Goal: Task Accomplishment & Management: Manage account settings

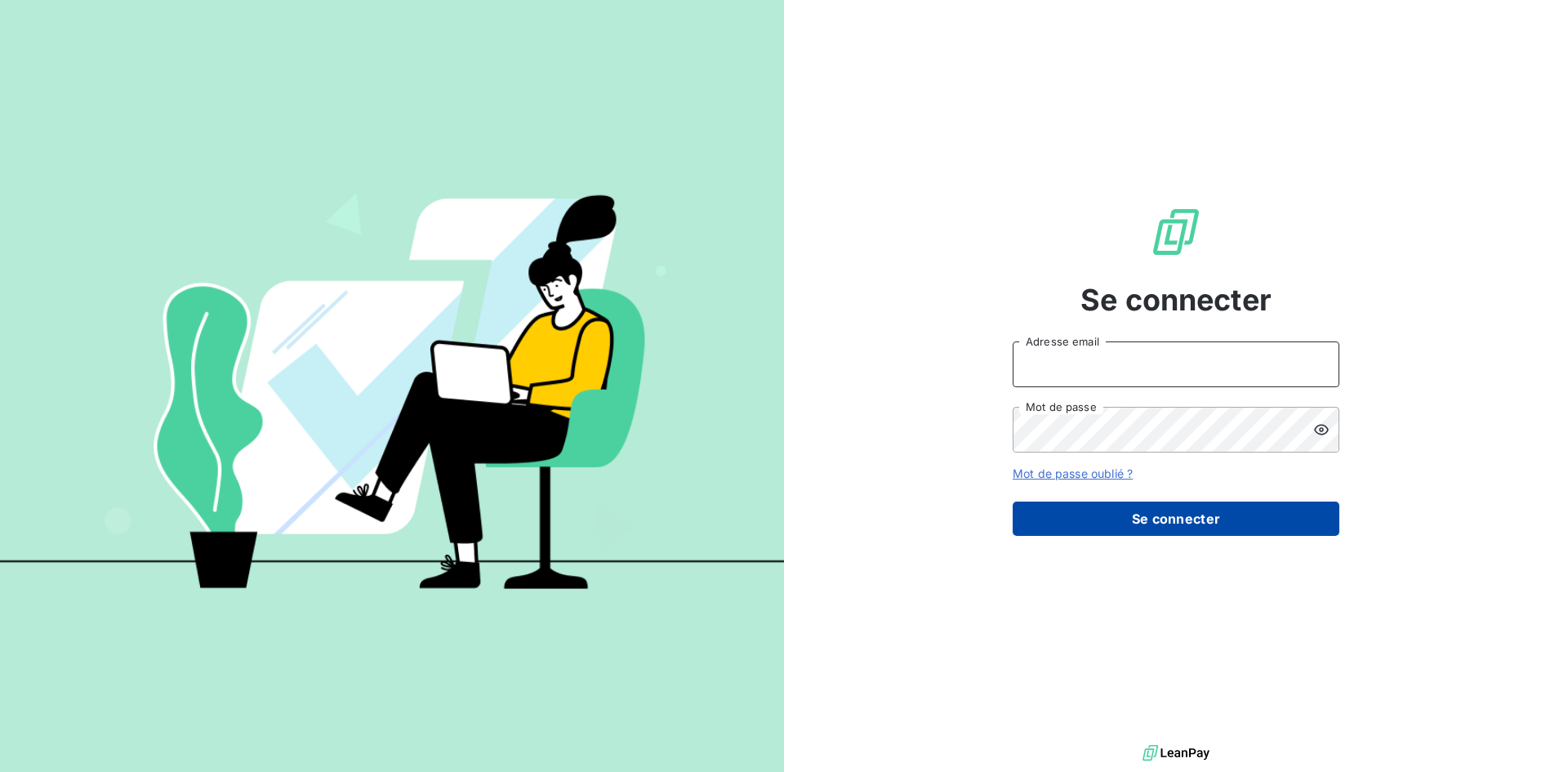
type input "[PERSON_NAME][EMAIL_ADDRESS][PERSON_NAME][DOMAIN_NAME]"
click at [1169, 520] on button "Se connecter" at bounding box center [1177, 519] width 327 height 35
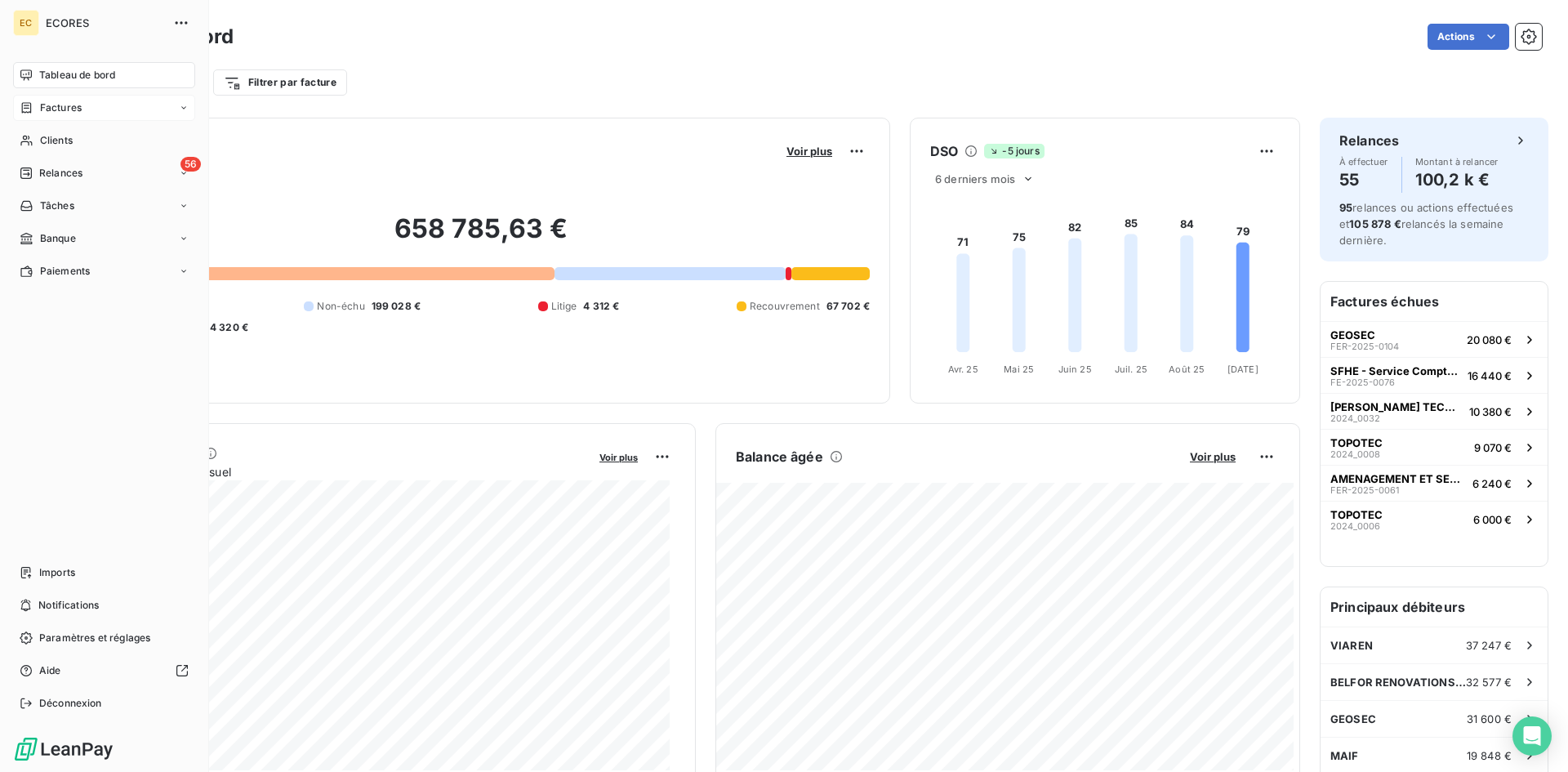
click at [49, 113] on span "Factures" at bounding box center [61, 108] width 42 height 15
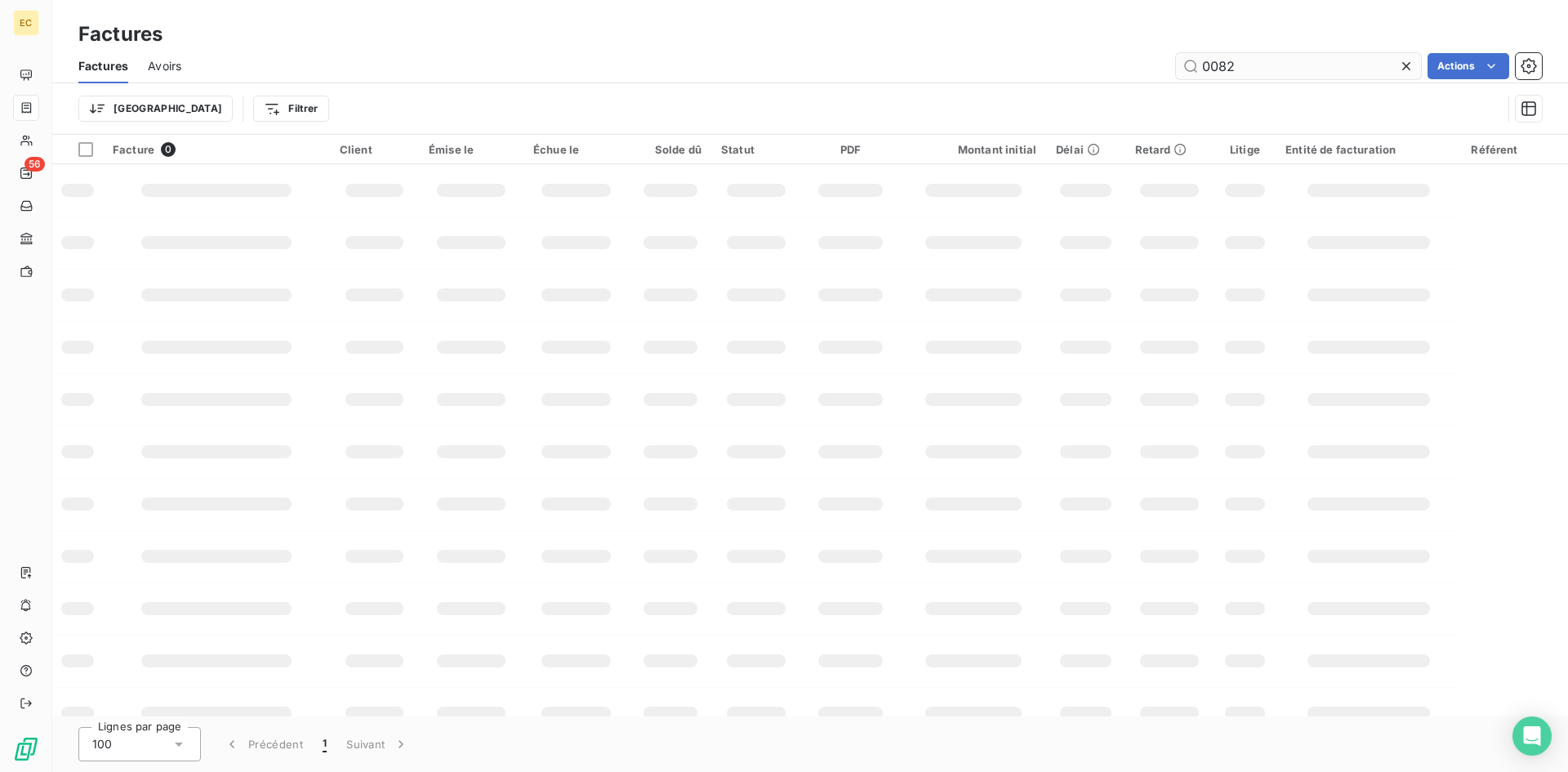
drag, startPoint x: 1238, startPoint y: 64, endPoint x: 1178, endPoint y: 61, distance: 60.1
click at [1178, 61] on input "0082" at bounding box center [1298, 67] width 245 height 26
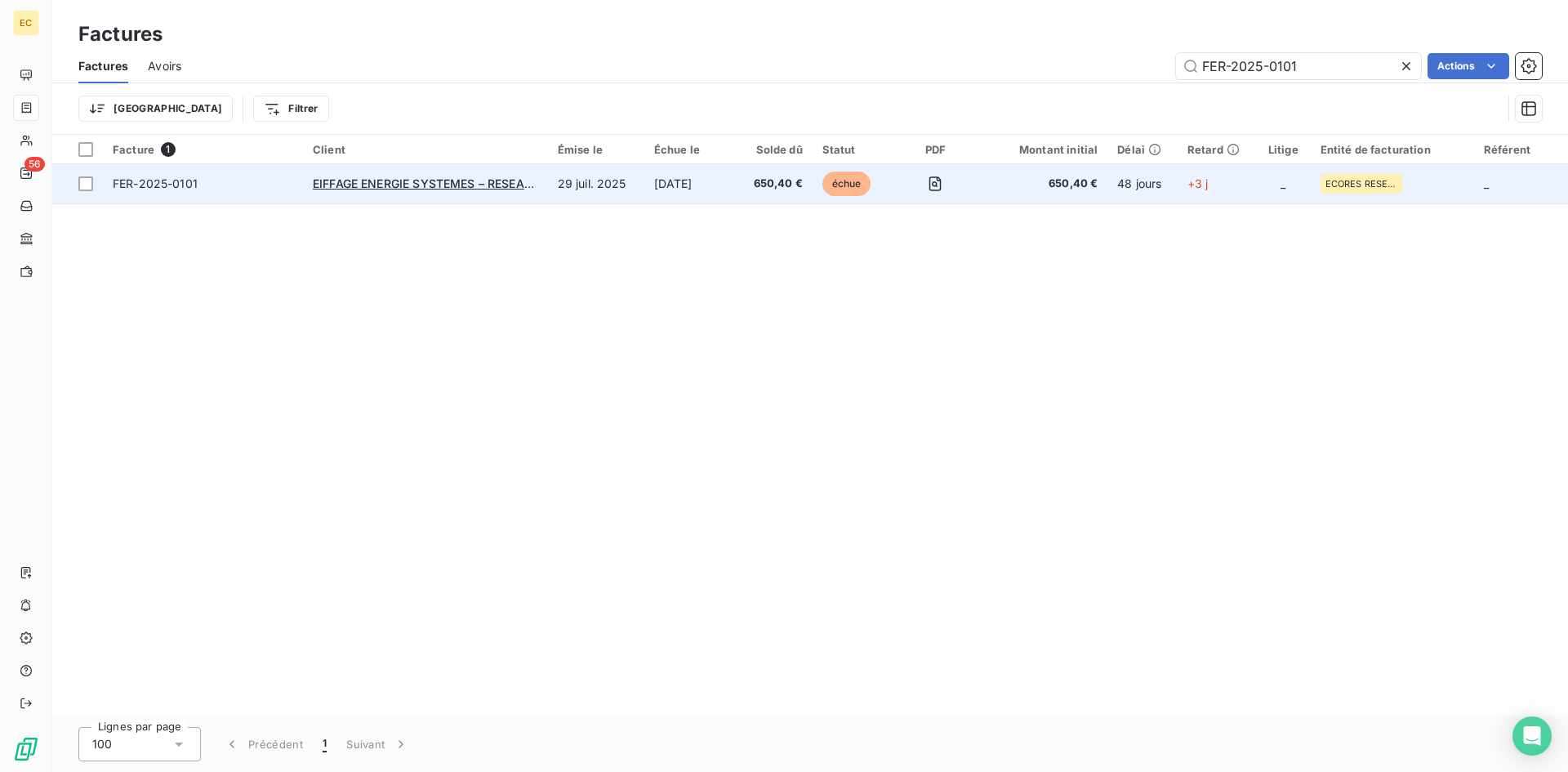
type input "FER-2025-0101"
click at [454, 173] on td "EIFFAGE ENERGIE SYSTEMES – RESEAU MOBILE SUD" at bounding box center [426, 184] width 245 height 39
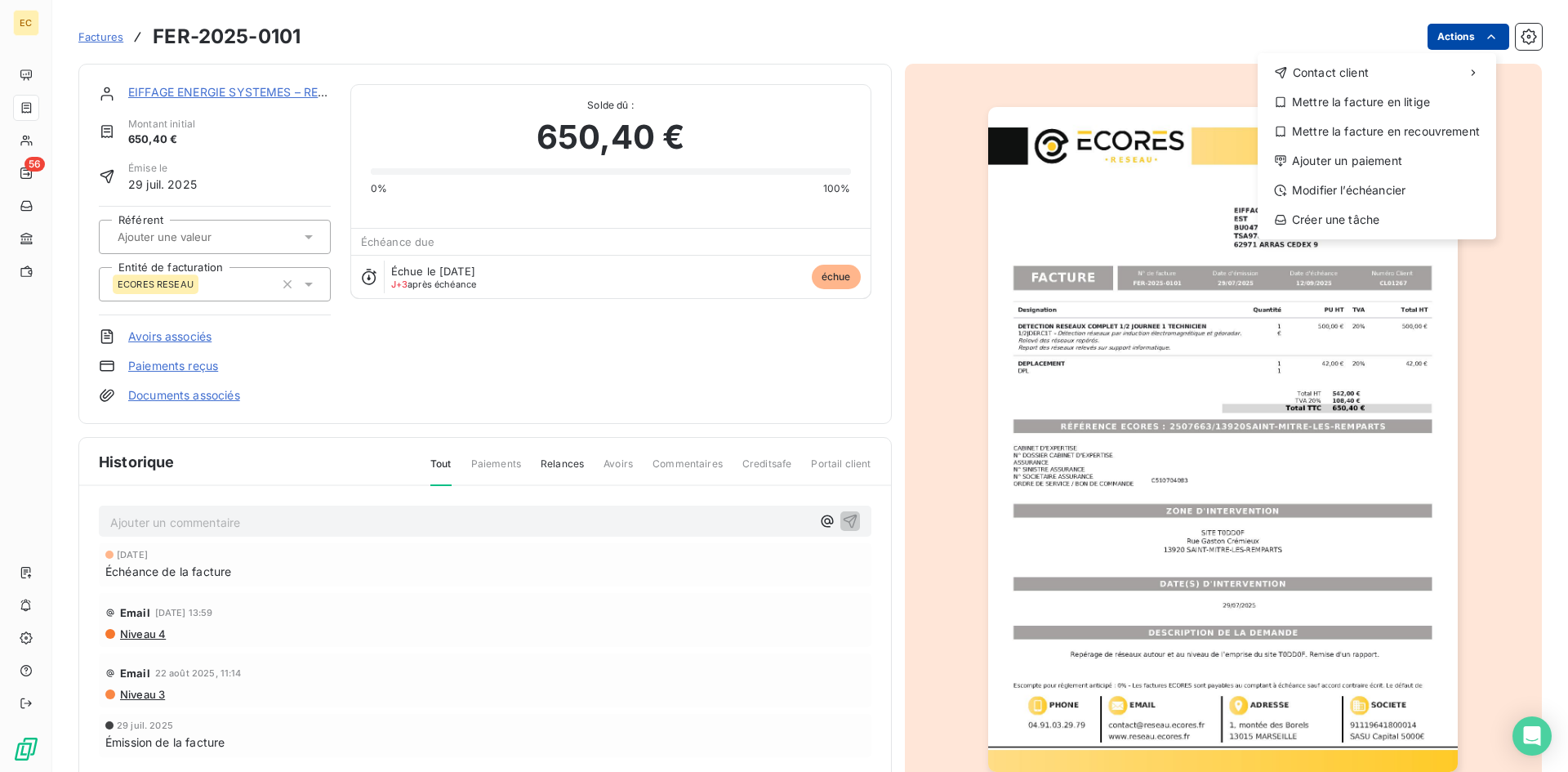
click at [1432, 39] on html "EC 56 Factures FER-2025-0101 Actions Contact client Mettre la facture en litige…" at bounding box center [784, 386] width 1568 height 772
click at [1414, 151] on div "Ajouter un paiement" at bounding box center [1377, 161] width 225 height 26
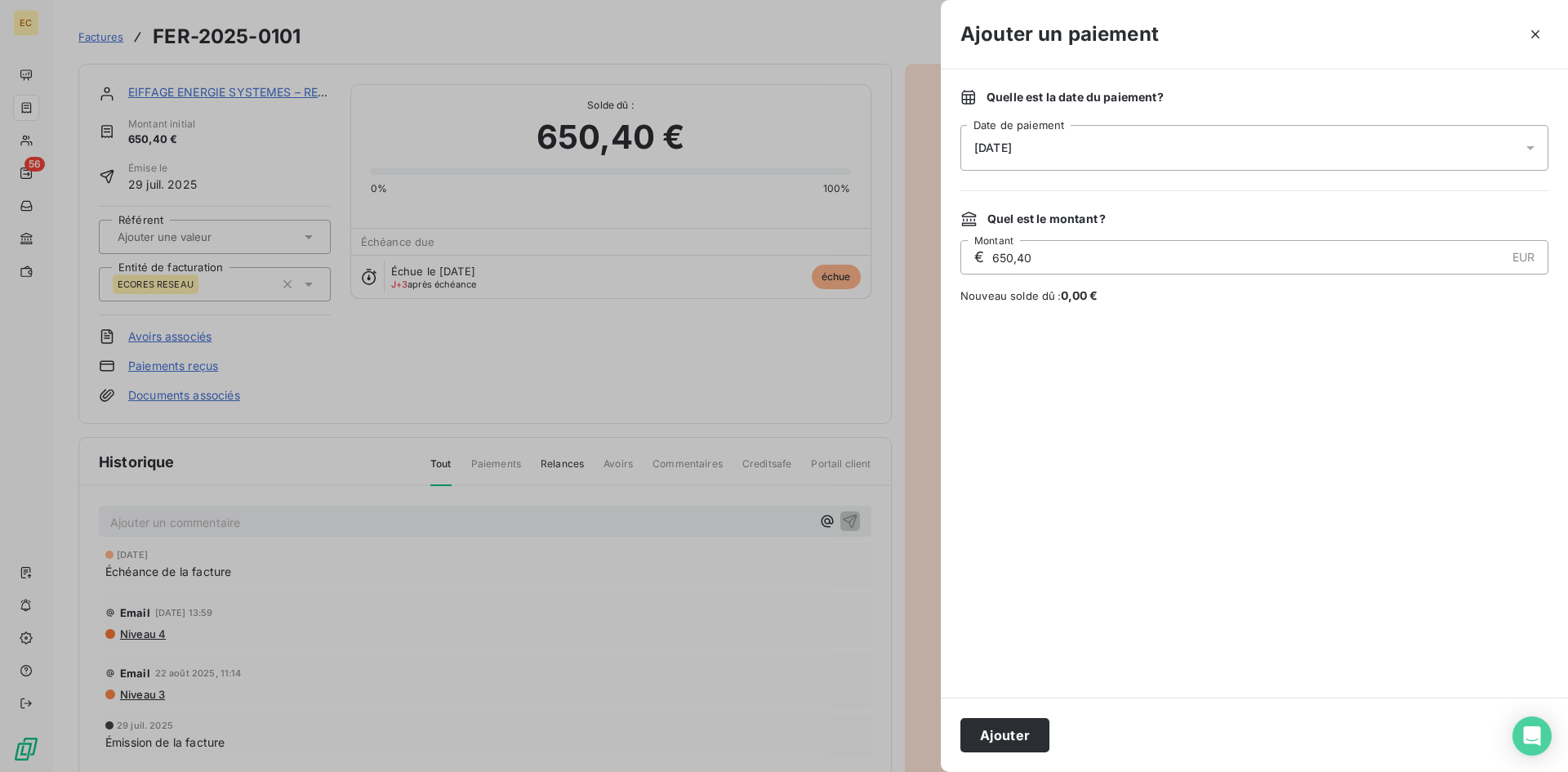
click at [1041, 144] on div "[DATE]" at bounding box center [1255, 148] width 588 height 46
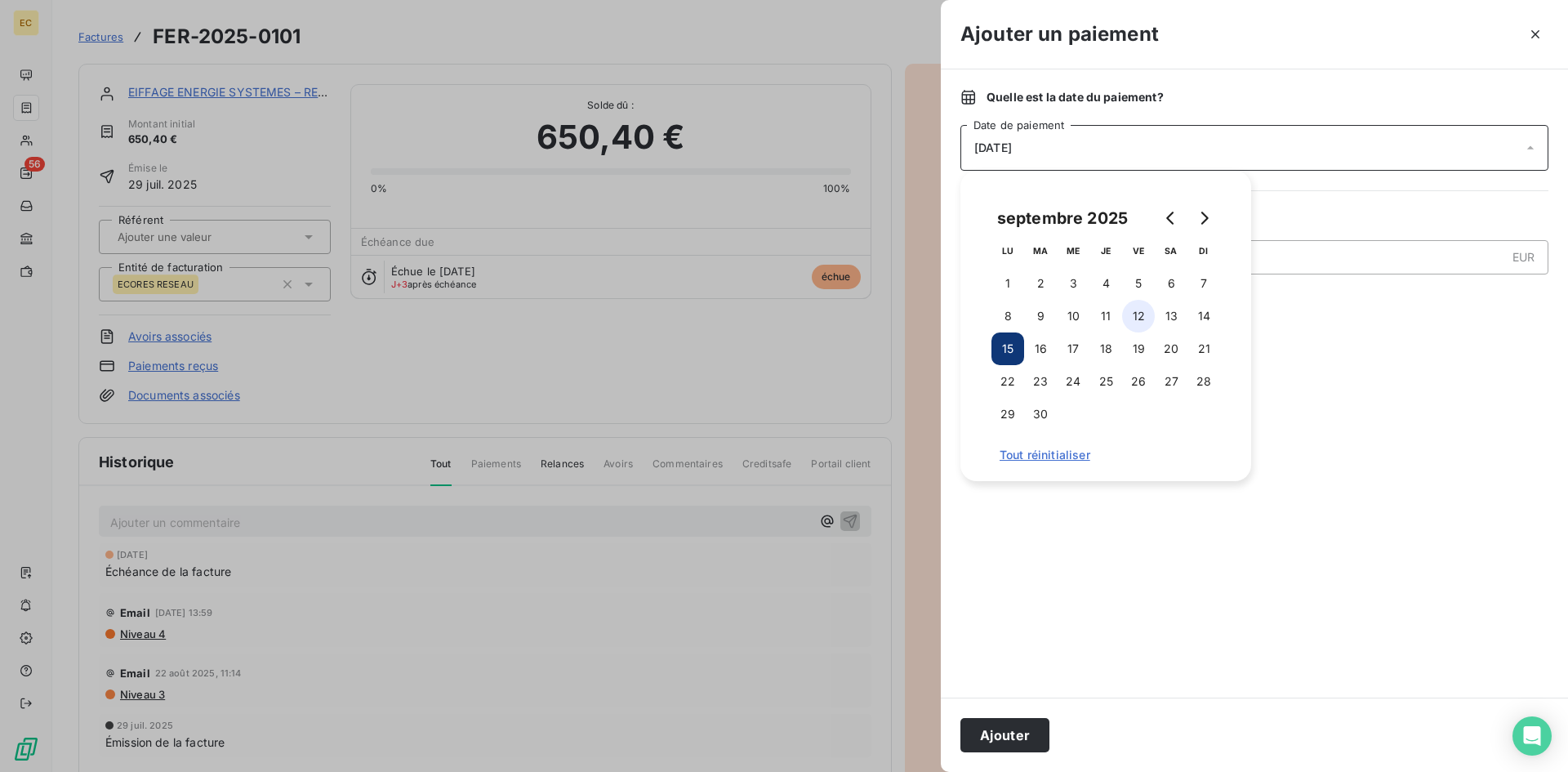
click at [1144, 308] on button "12" at bounding box center [1139, 317] width 33 height 33
click at [1010, 734] on button "Ajouter" at bounding box center [1005, 736] width 89 height 35
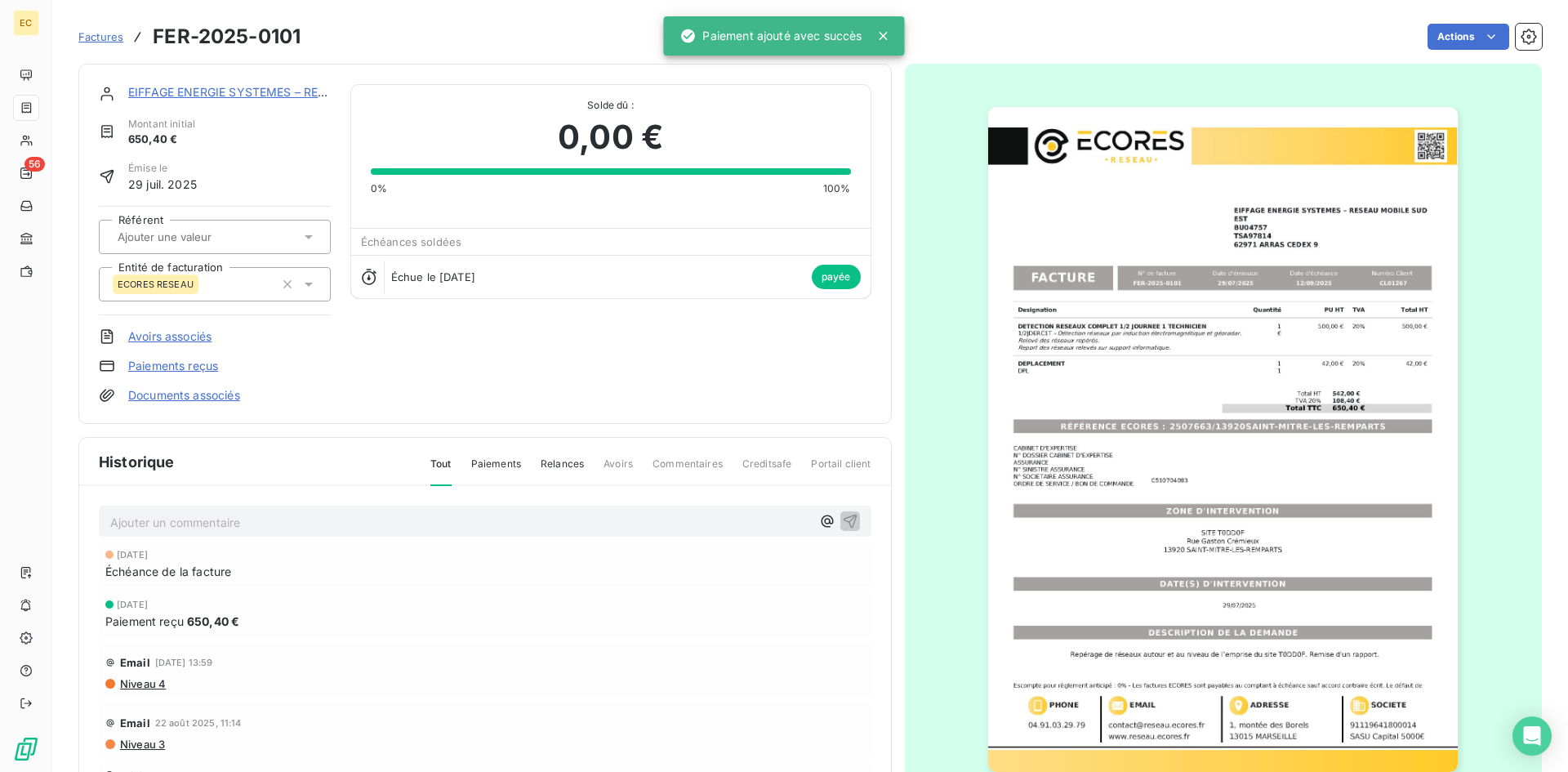
click at [91, 35] on span "Factures" at bounding box center [100, 37] width 45 height 13
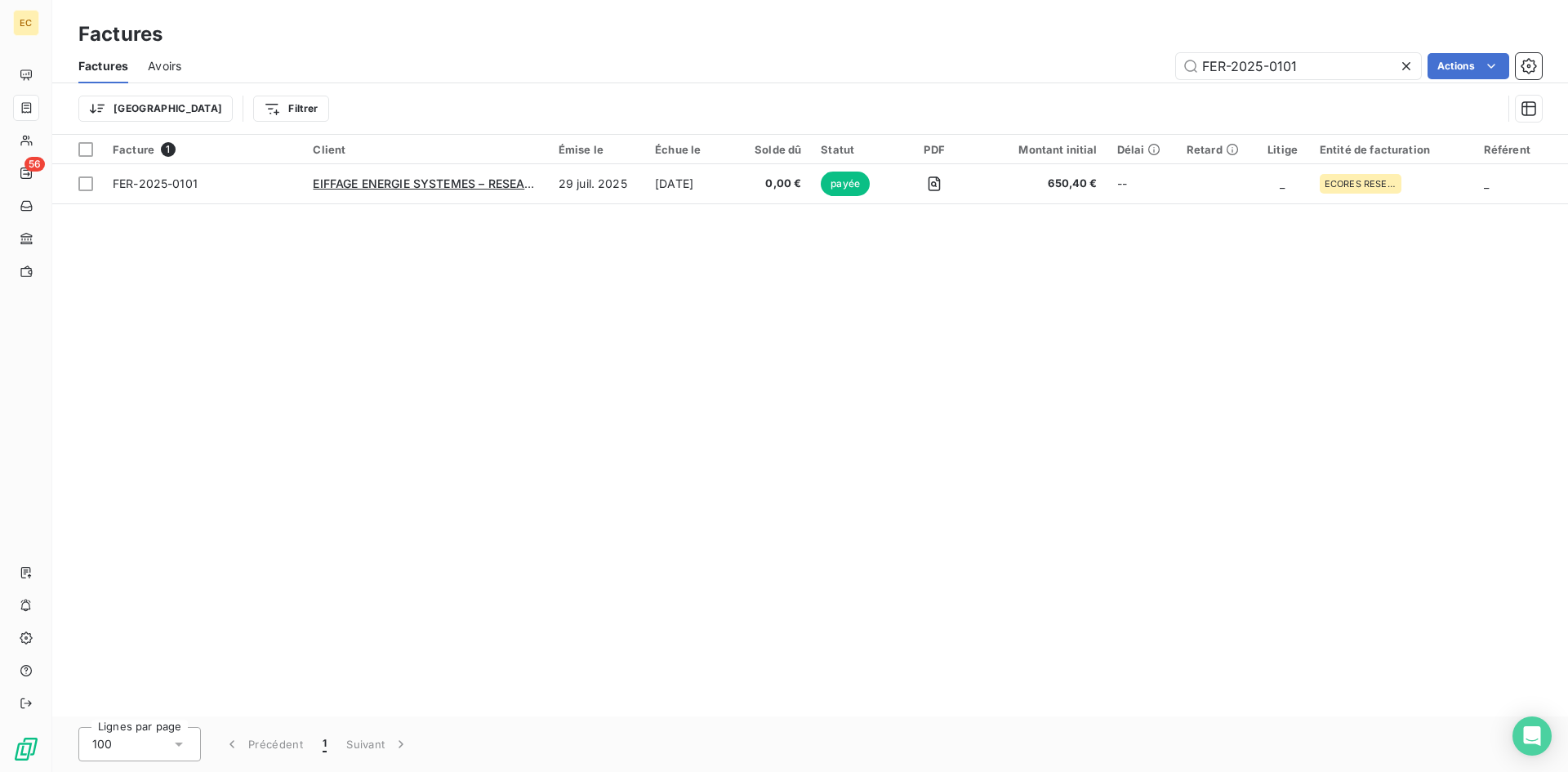
drag, startPoint x: 1307, startPoint y: 62, endPoint x: 1156, endPoint y: 67, distance: 151.1
click at [1156, 67] on div "FER-2025-0101 Actions" at bounding box center [872, 67] width 1341 height 26
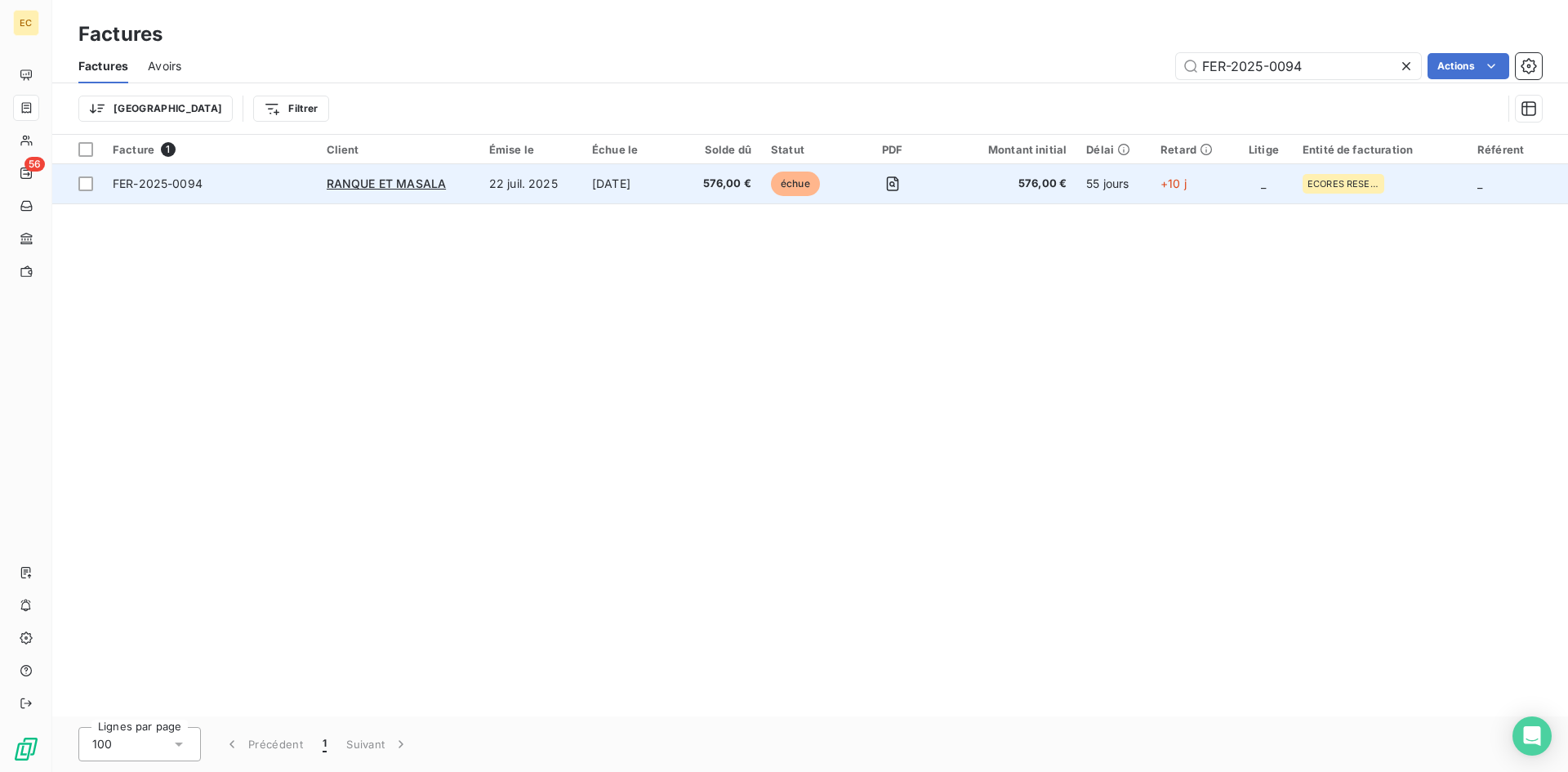
type input "FER-2025-0094"
click at [454, 188] on div "RANQUE ET MASALA" at bounding box center [399, 184] width 143 height 16
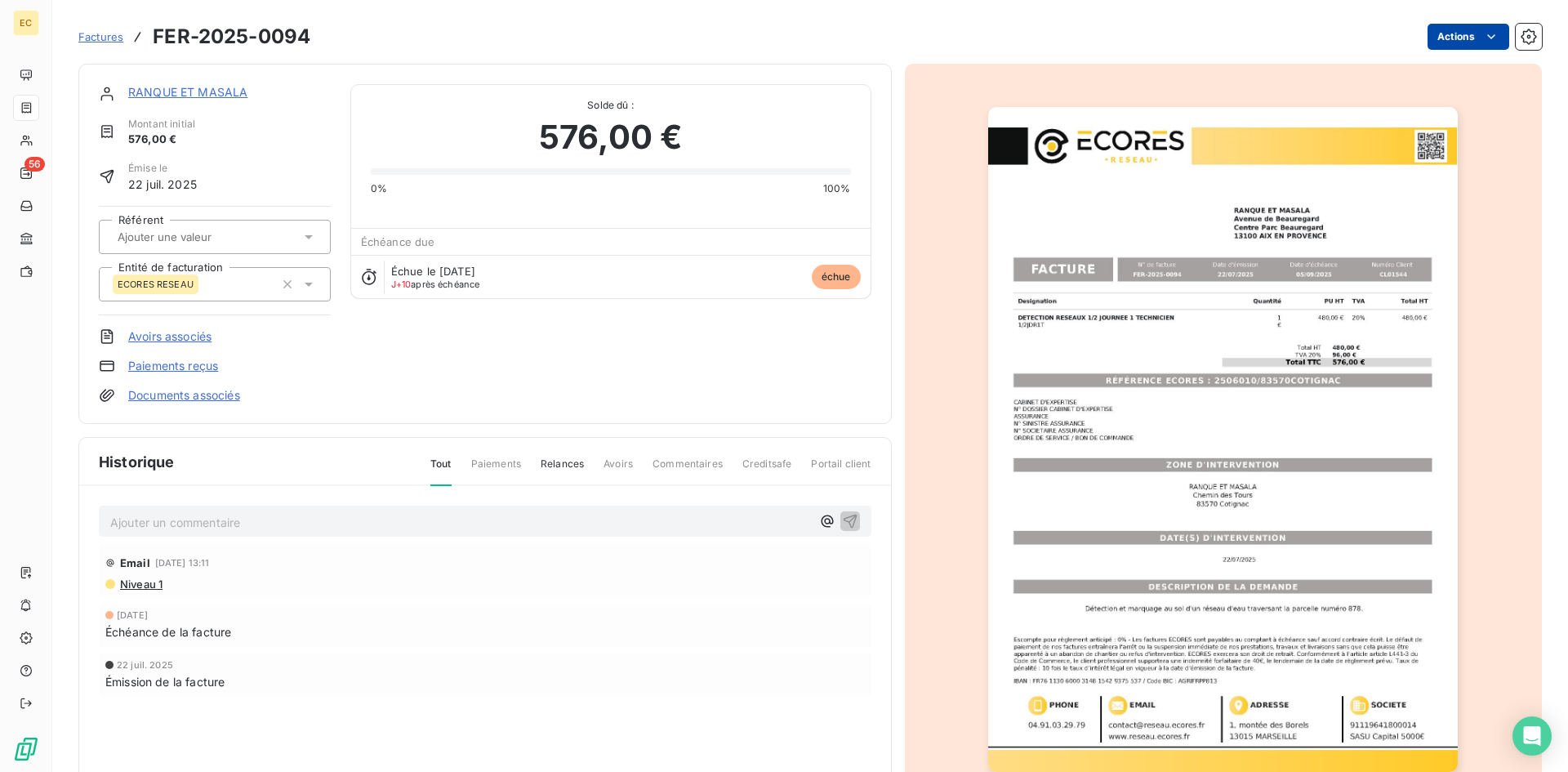
click at [1437, 42] on html "EC 56 Factures FER-2025-0094 Actions RANQUE ET MASALA Montant initial 576,00 € …" at bounding box center [784, 386] width 1568 height 772
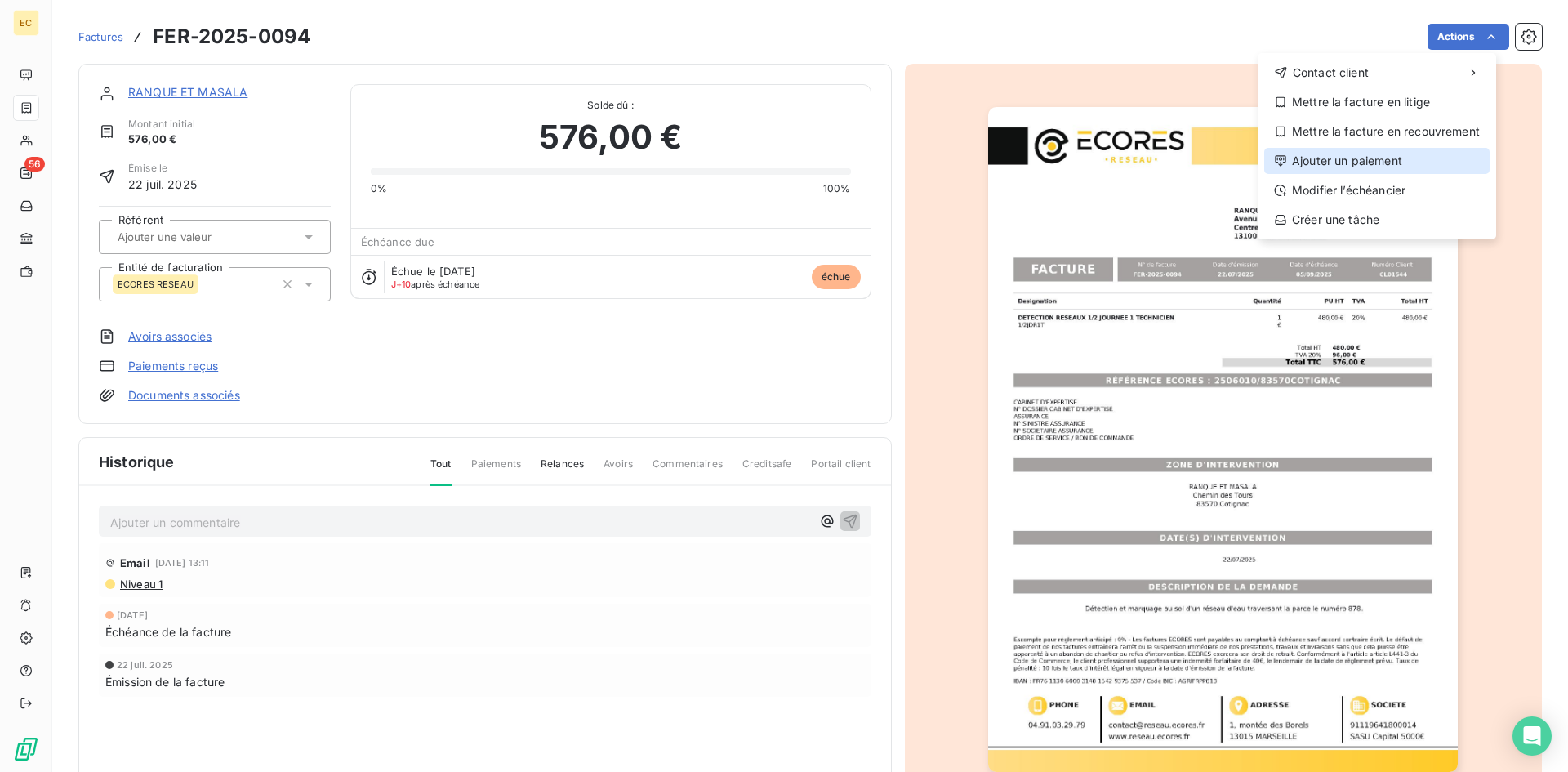
click at [1414, 156] on div "Ajouter un paiement" at bounding box center [1377, 161] width 225 height 26
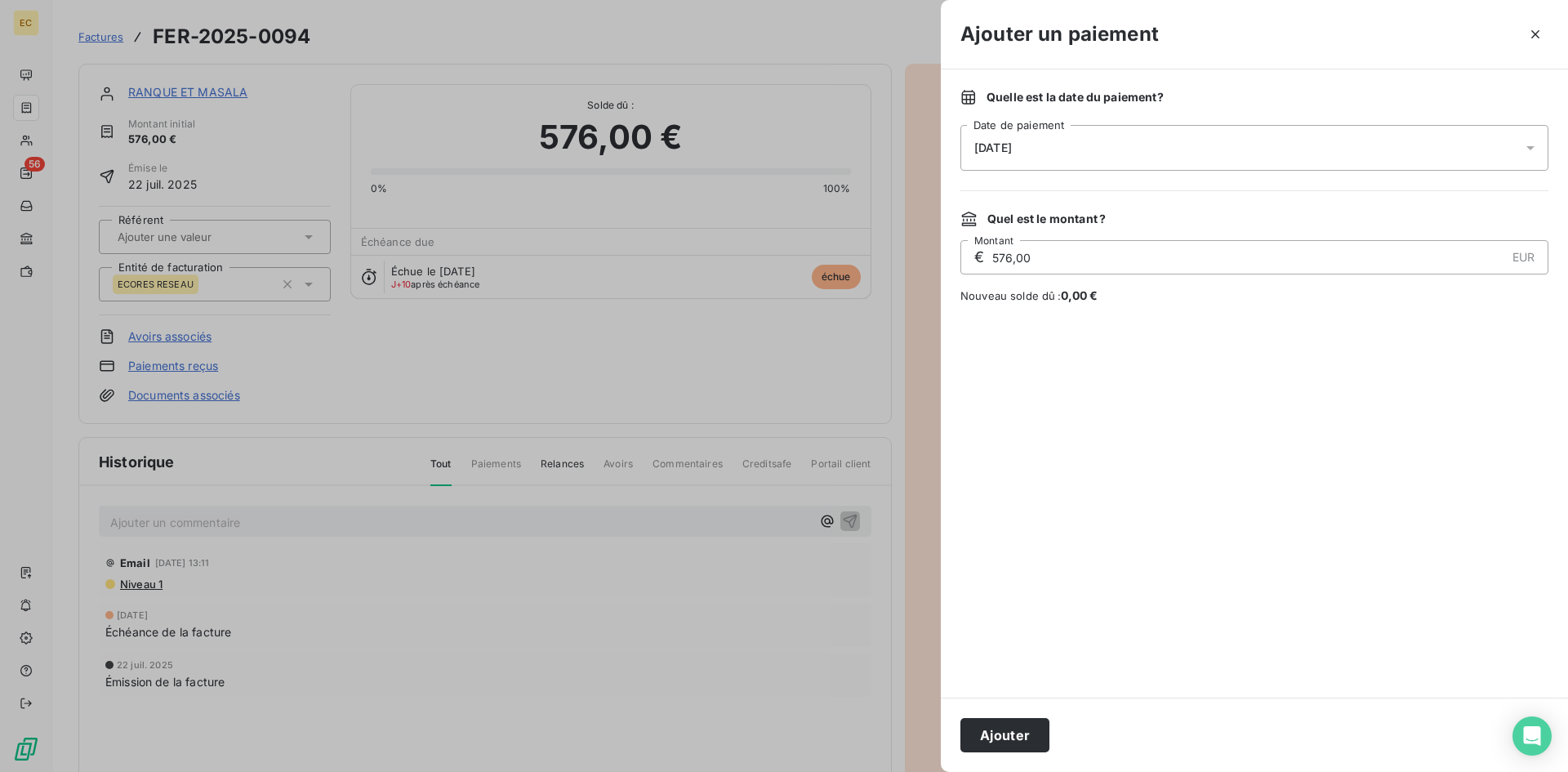
click at [1072, 151] on div "[DATE]" at bounding box center [1255, 148] width 588 height 46
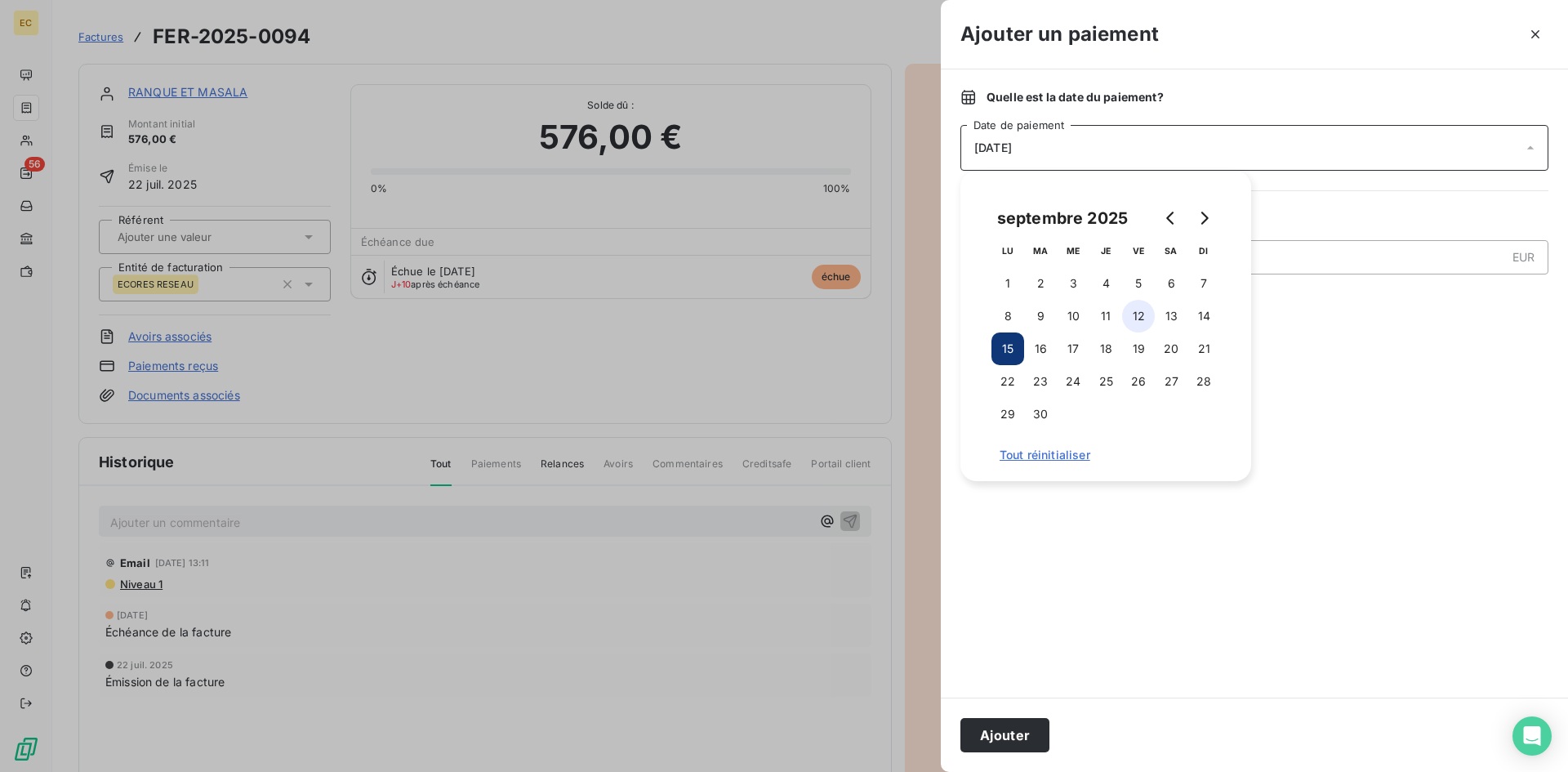
click at [1132, 323] on button "12" at bounding box center [1139, 317] width 33 height 33
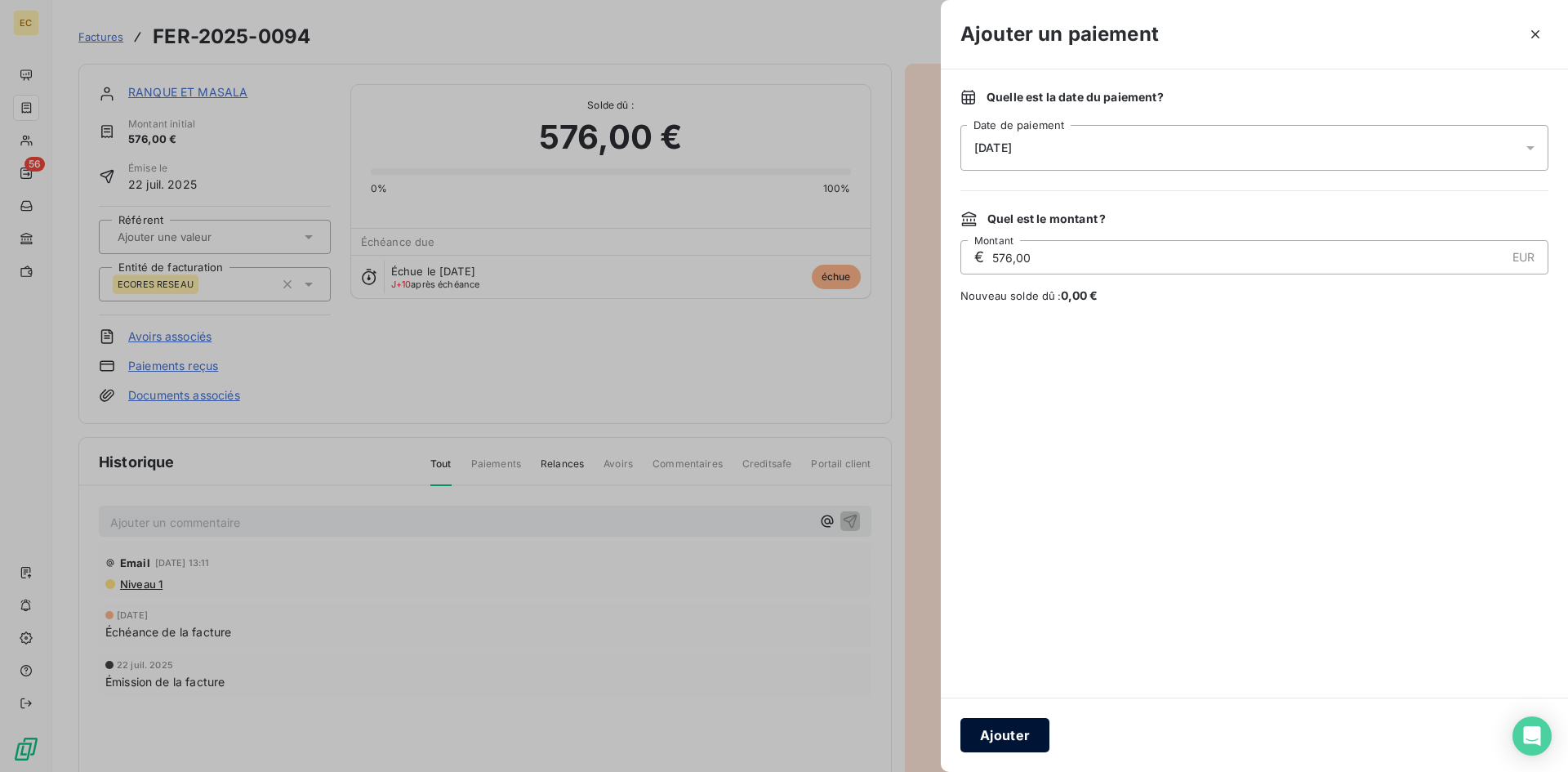
click at [1016, 736] on button "Ajouter" at bounding box center [1005, 736] width 89 height 35
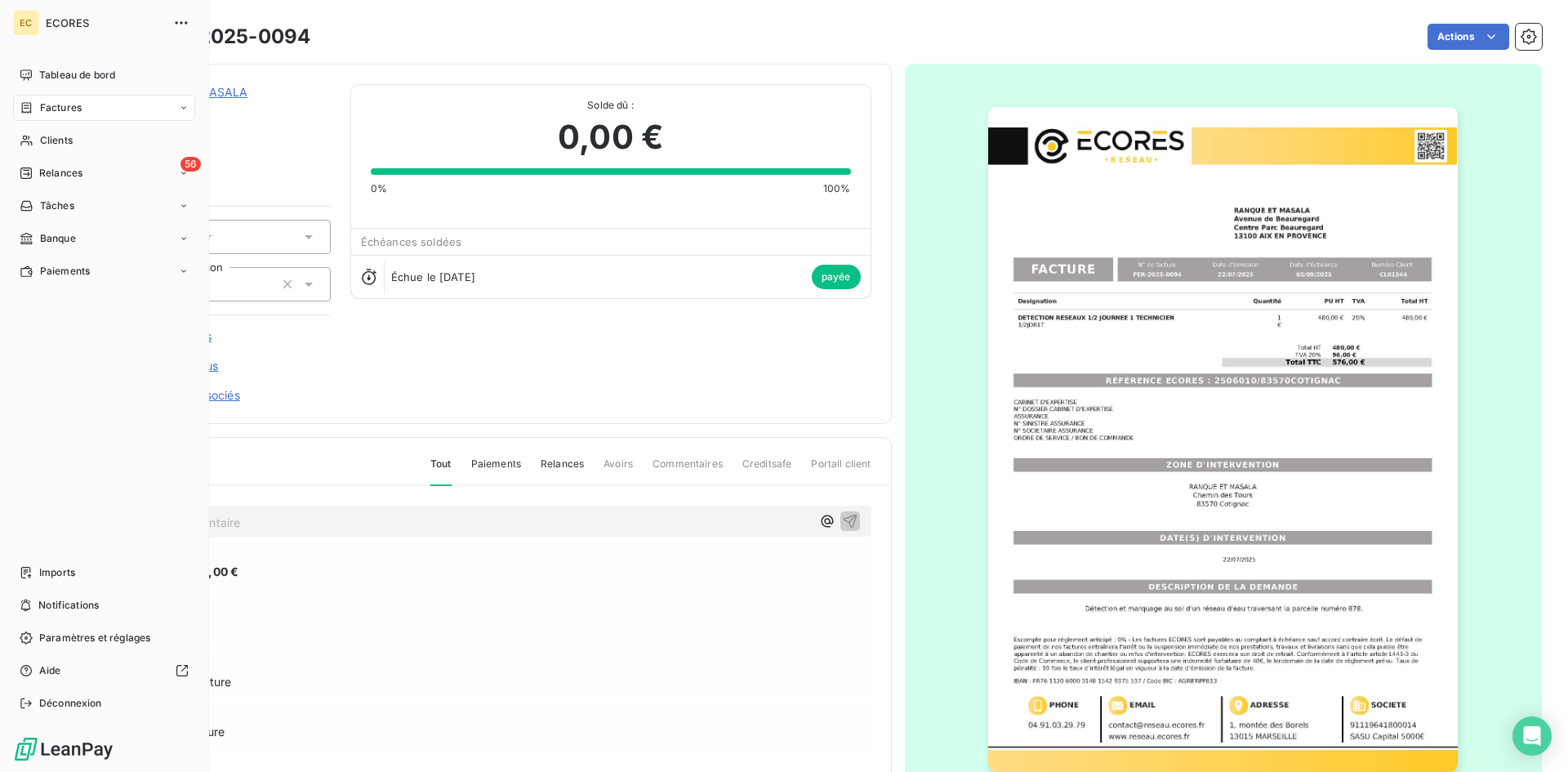
click at [70, 109] on span "Factures" at bounding box center [61, 108] width 42 height 15
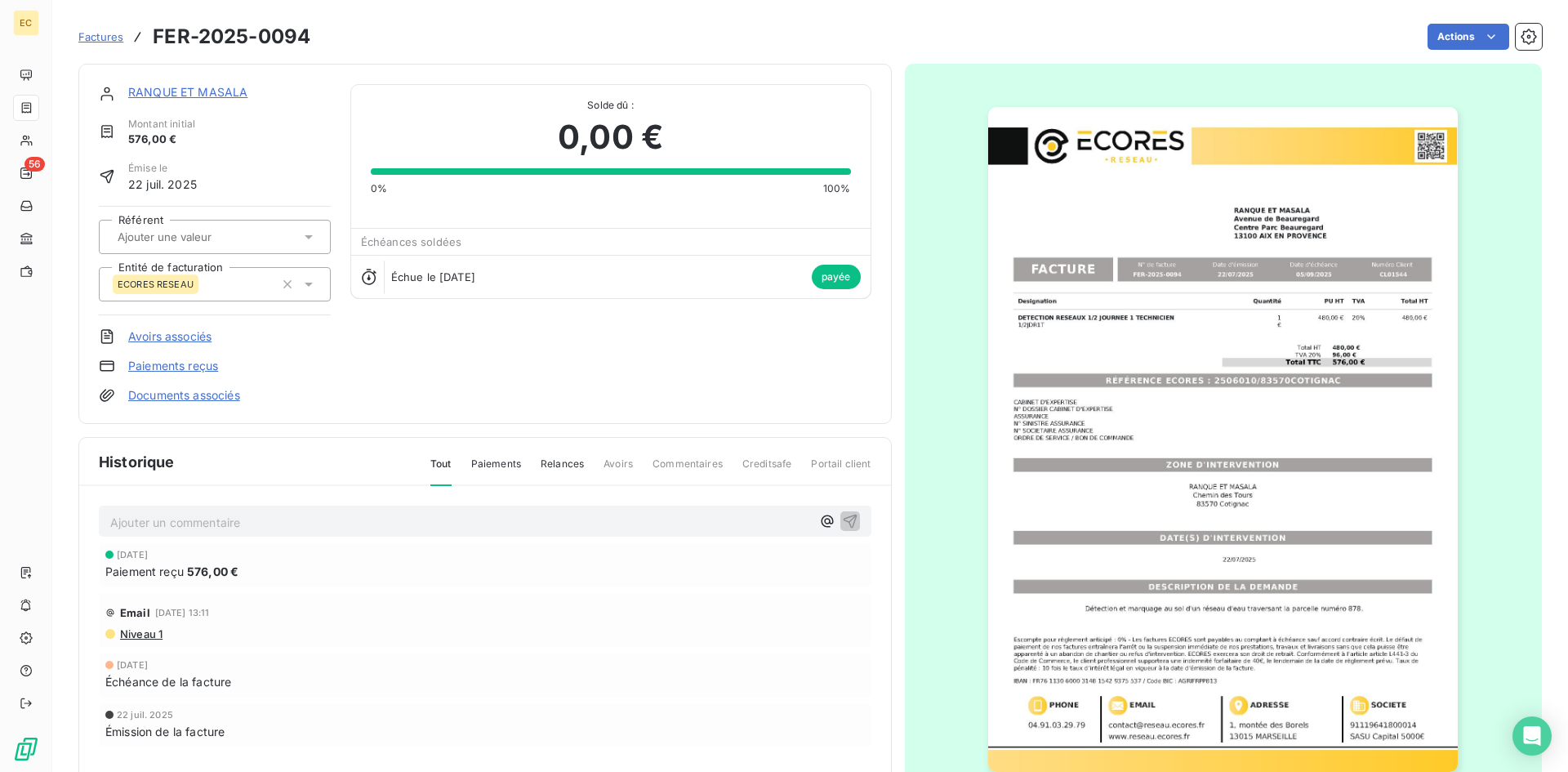
click at [92, 36] on span "Factures" at bounding box center [100, 37] width 45 height 13
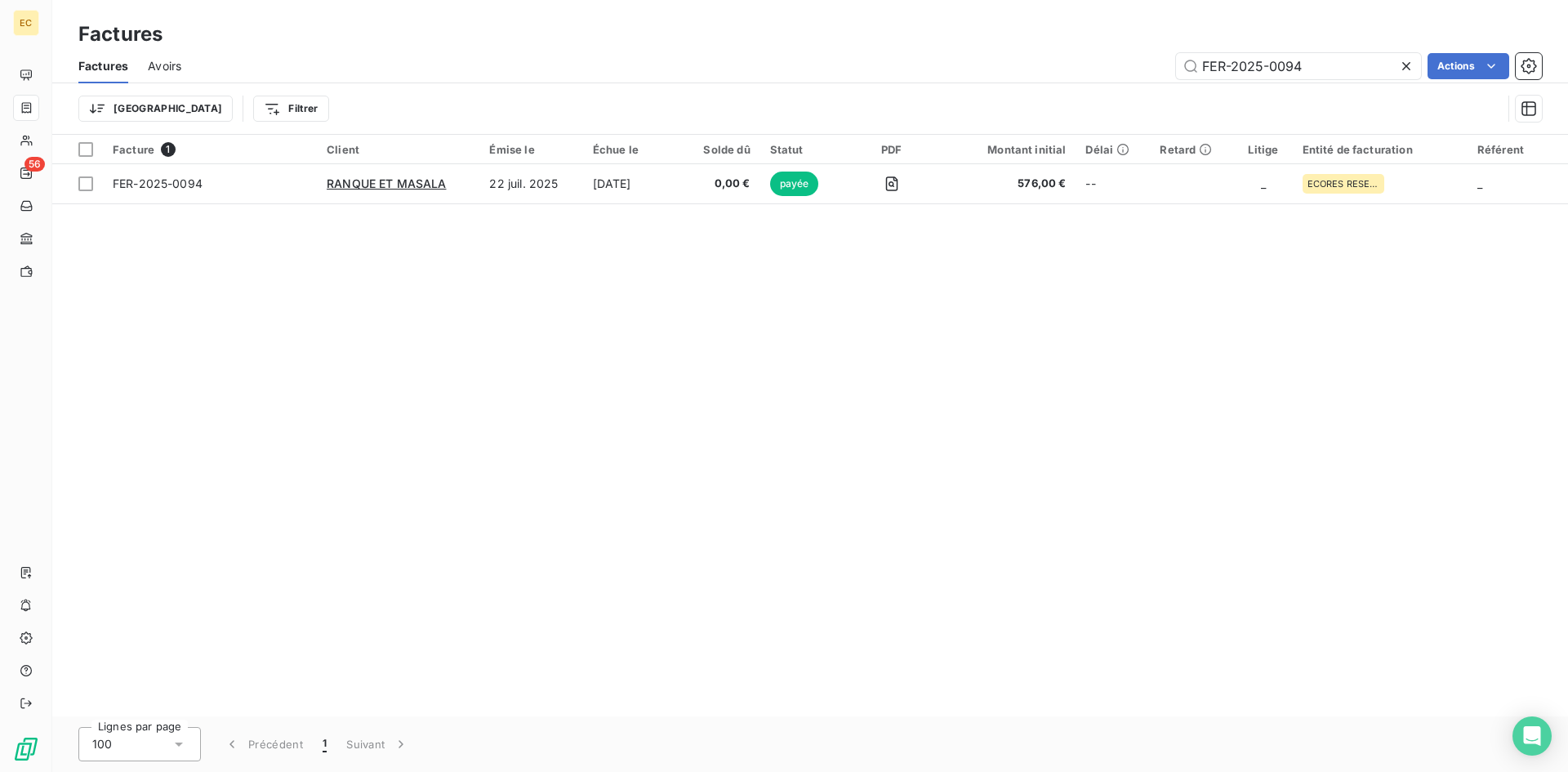
drag, startPoint x: 1340, startPoint y: 64, endPoint x: 1148, endPoint y: 75, distance: 192.3
click at [1148, 75] on div "FER-2025-0094 Actions" at bounding box center [872, 67] width 1341 height 26
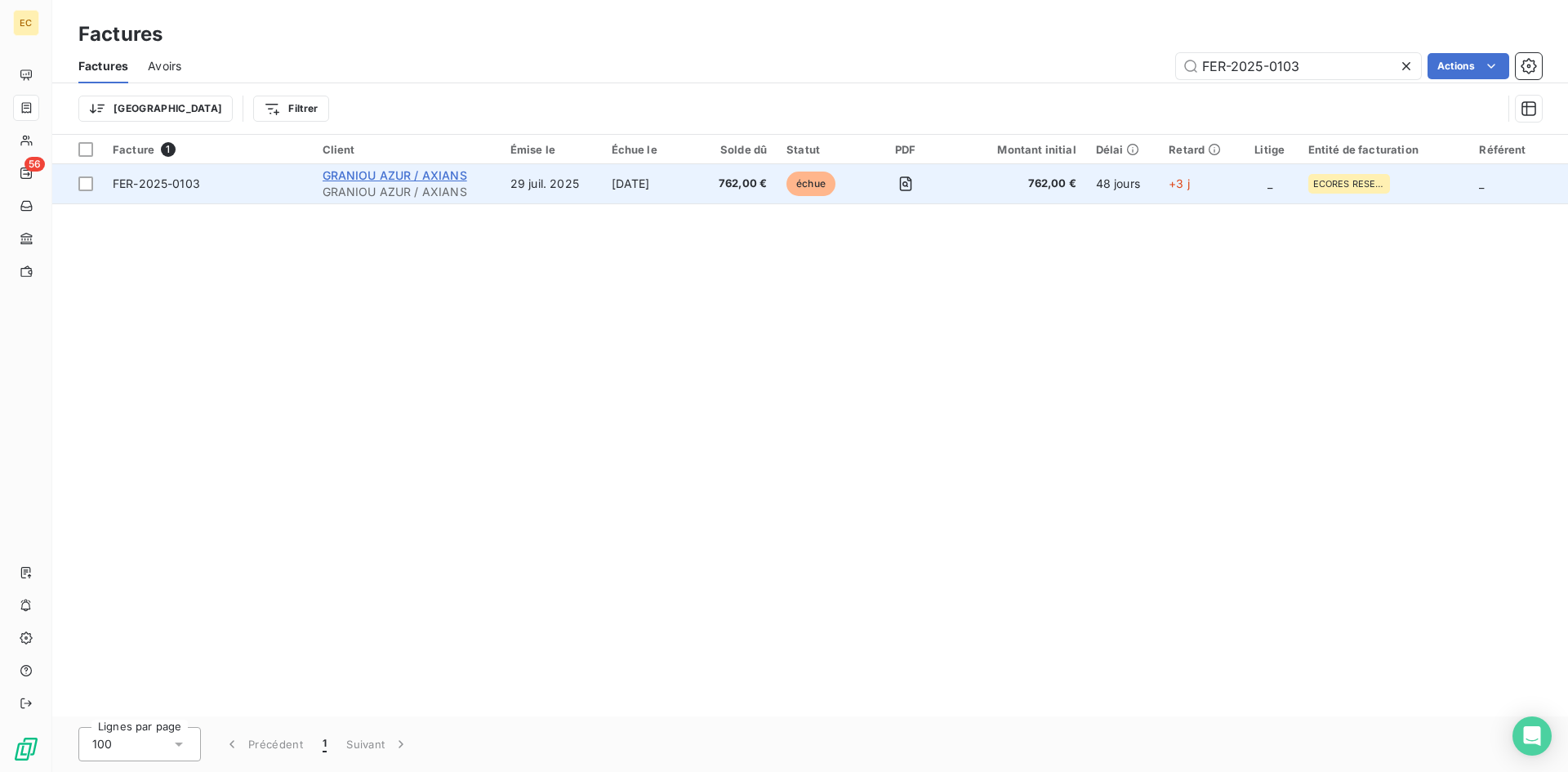
type input "FER-2025-0103"
click at [443, 180] on span "GRANIOU AZUR / AXIANS" at bounding box center [395, 175] width 145 height 14
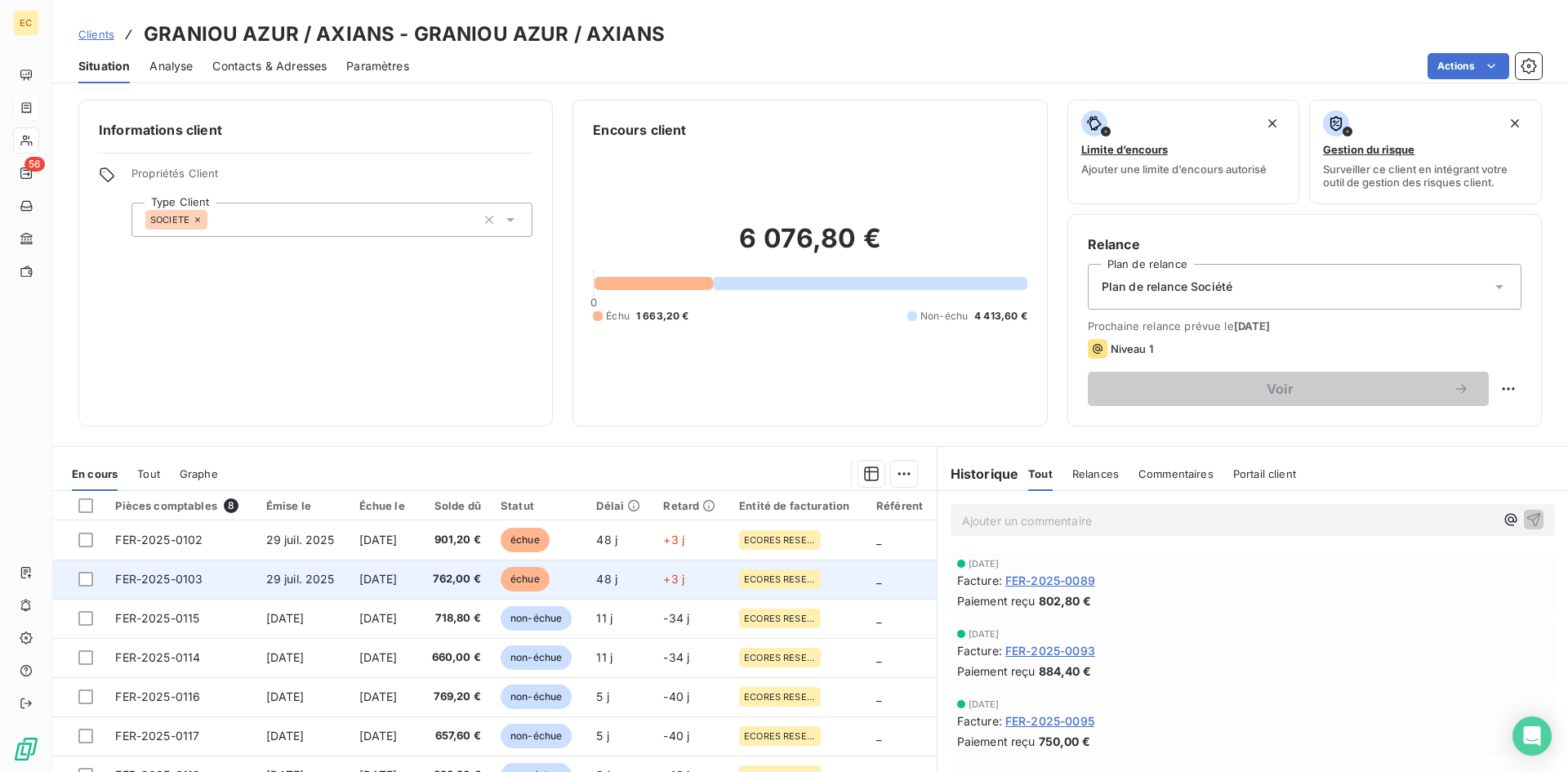
click at [334, 581] on td "29 juil. 2025" at bounding box center [302, 580] width 93 height 39
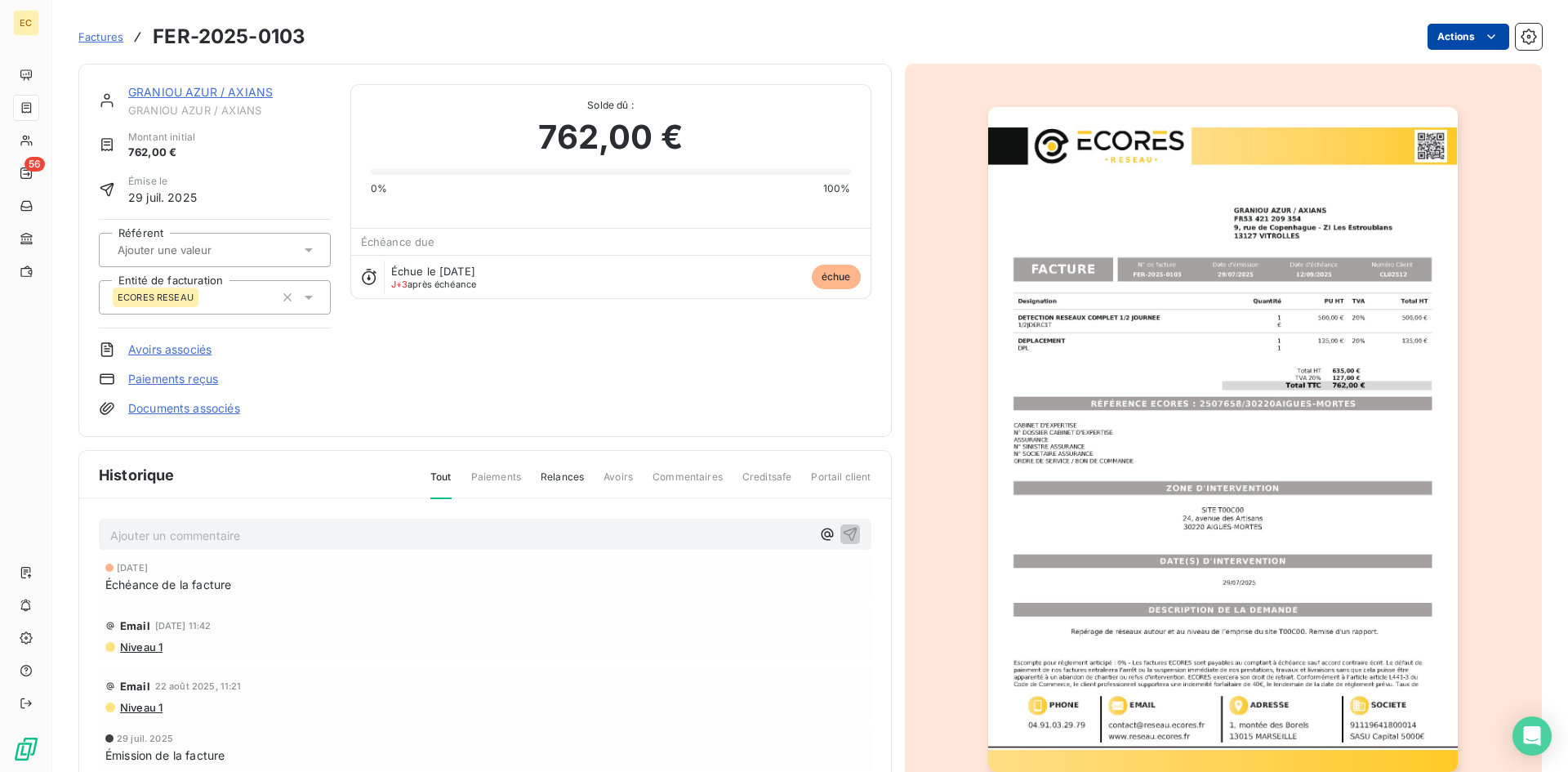
click at [1448, 39] on html "EC 56 Factures FER-2025-0103 Actions GRANIOU AZUR / AXIANS GRANIOU AZUR / AXIAN…" at bounding box center [784, 386] width 1568 height 772
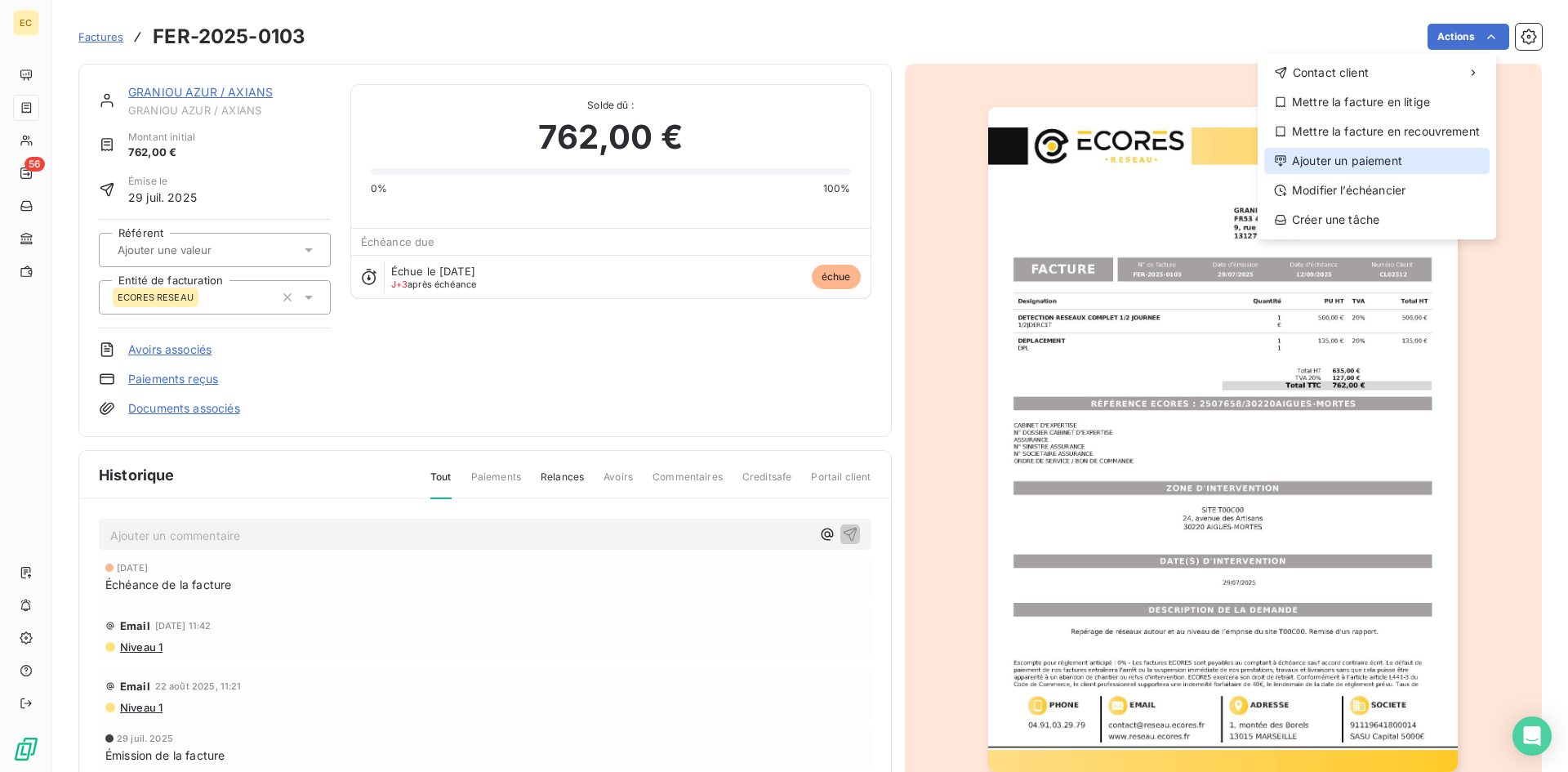
click at [1421, 154] on div "Ajouter un paiement" at bounding box center [1377, 161] width 225 height 26
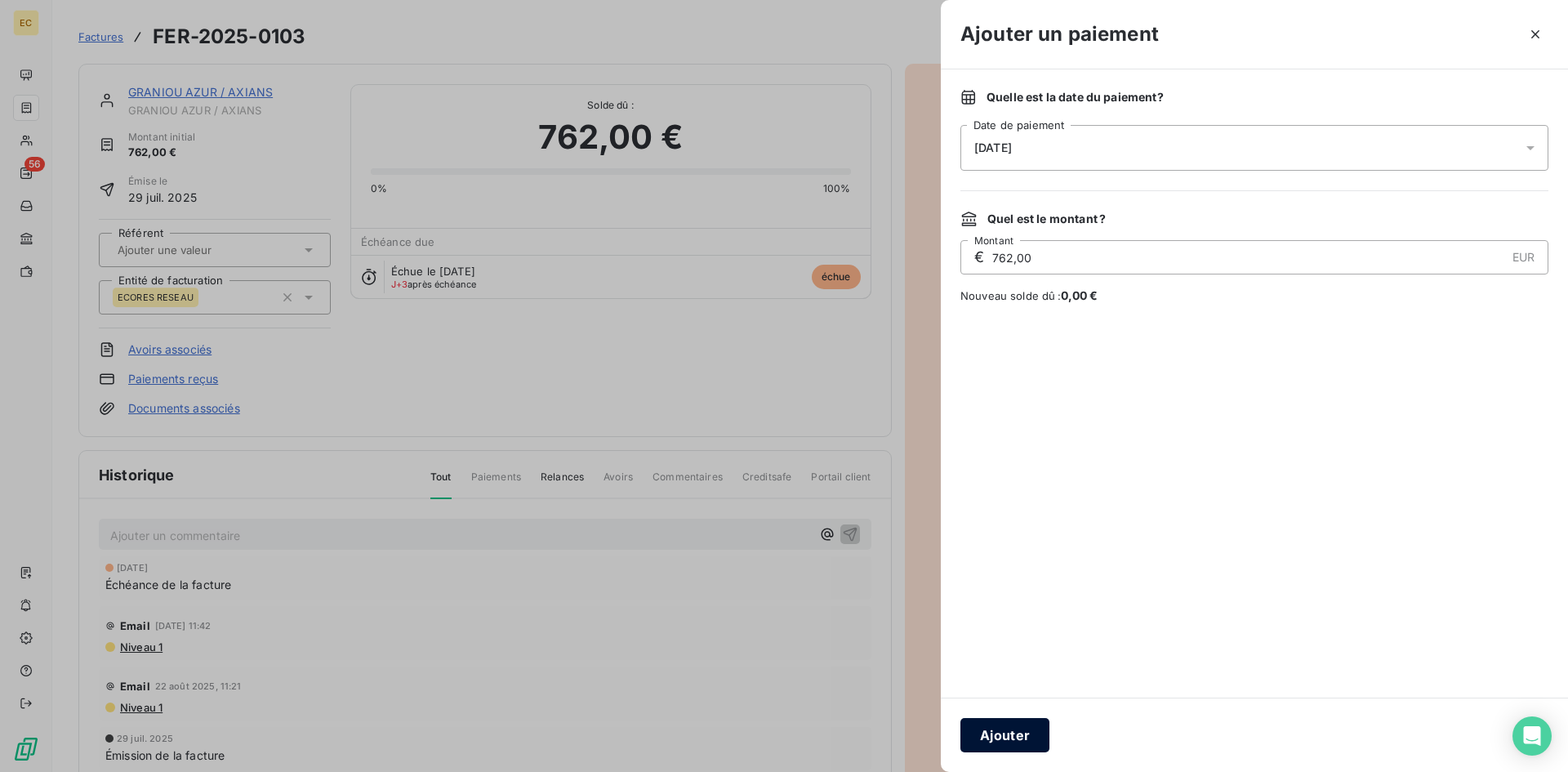
click at [1031, 732] on button "Ajouter" at bounding box center [1005, 736] width 89 height 35
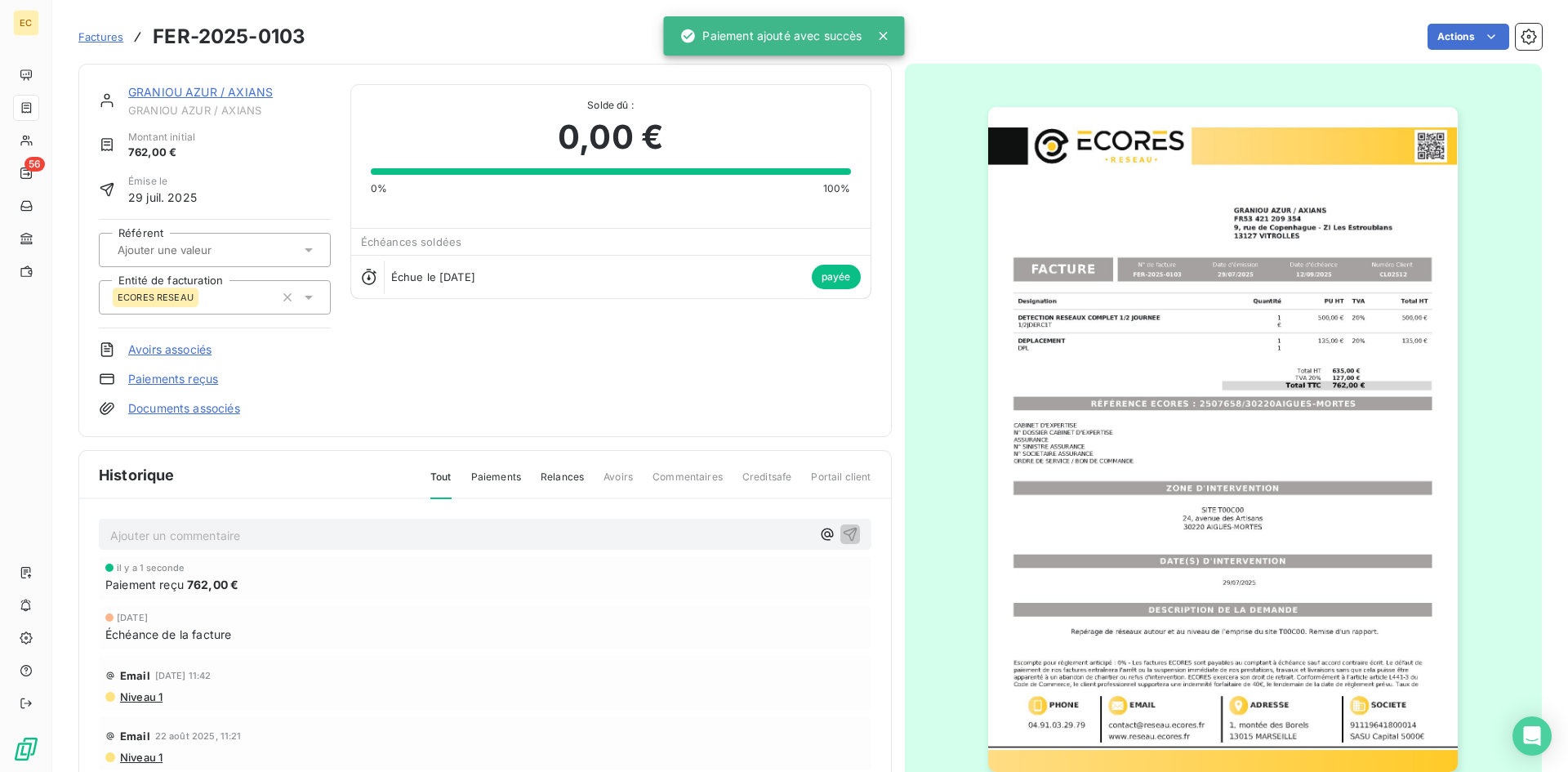
click at [168, 91] on link "GRANIOU AZUR / AXIANS" at bounding box center [201, 91] width 145 height 14
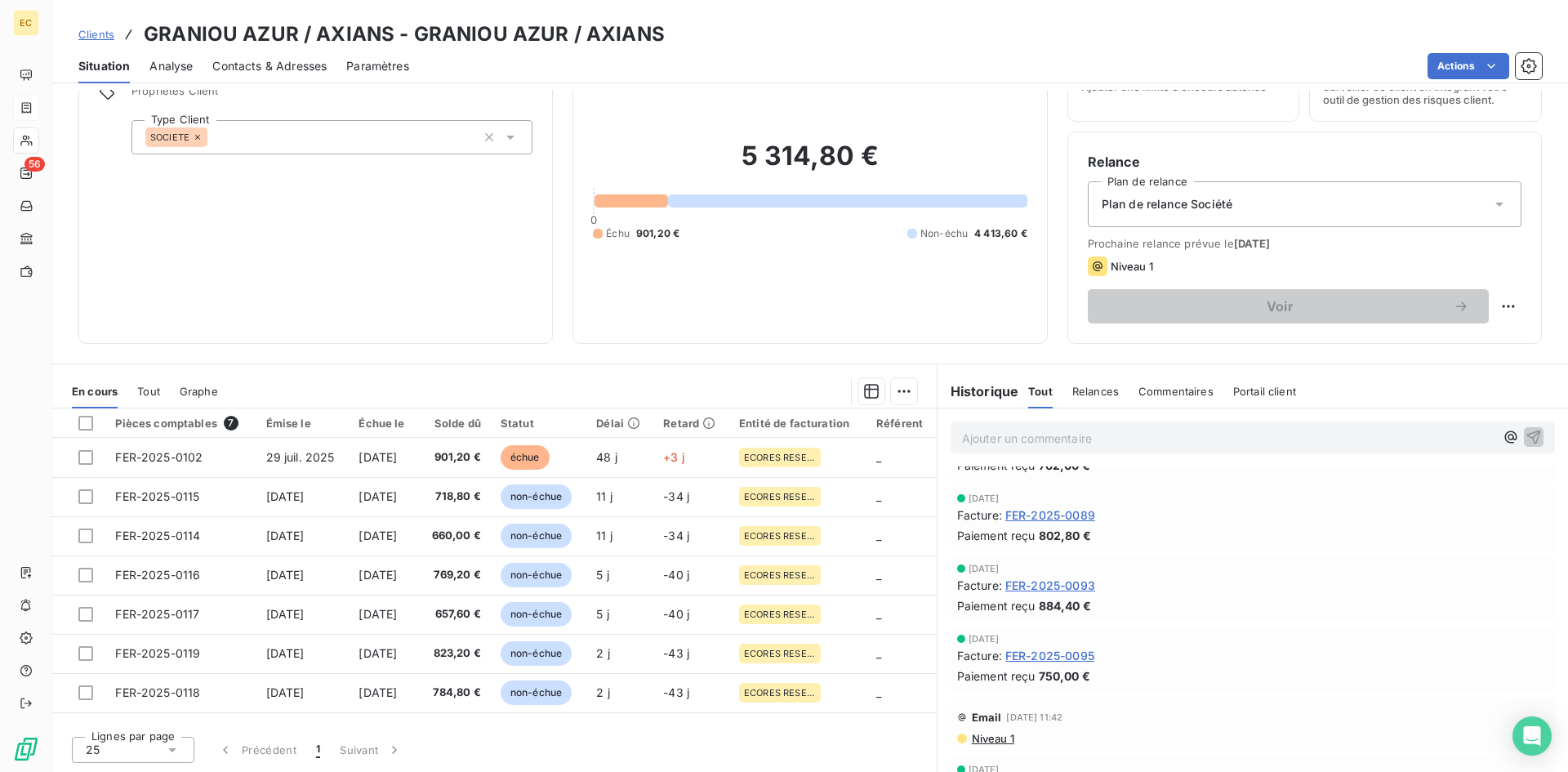
scroll to position [164, 0]
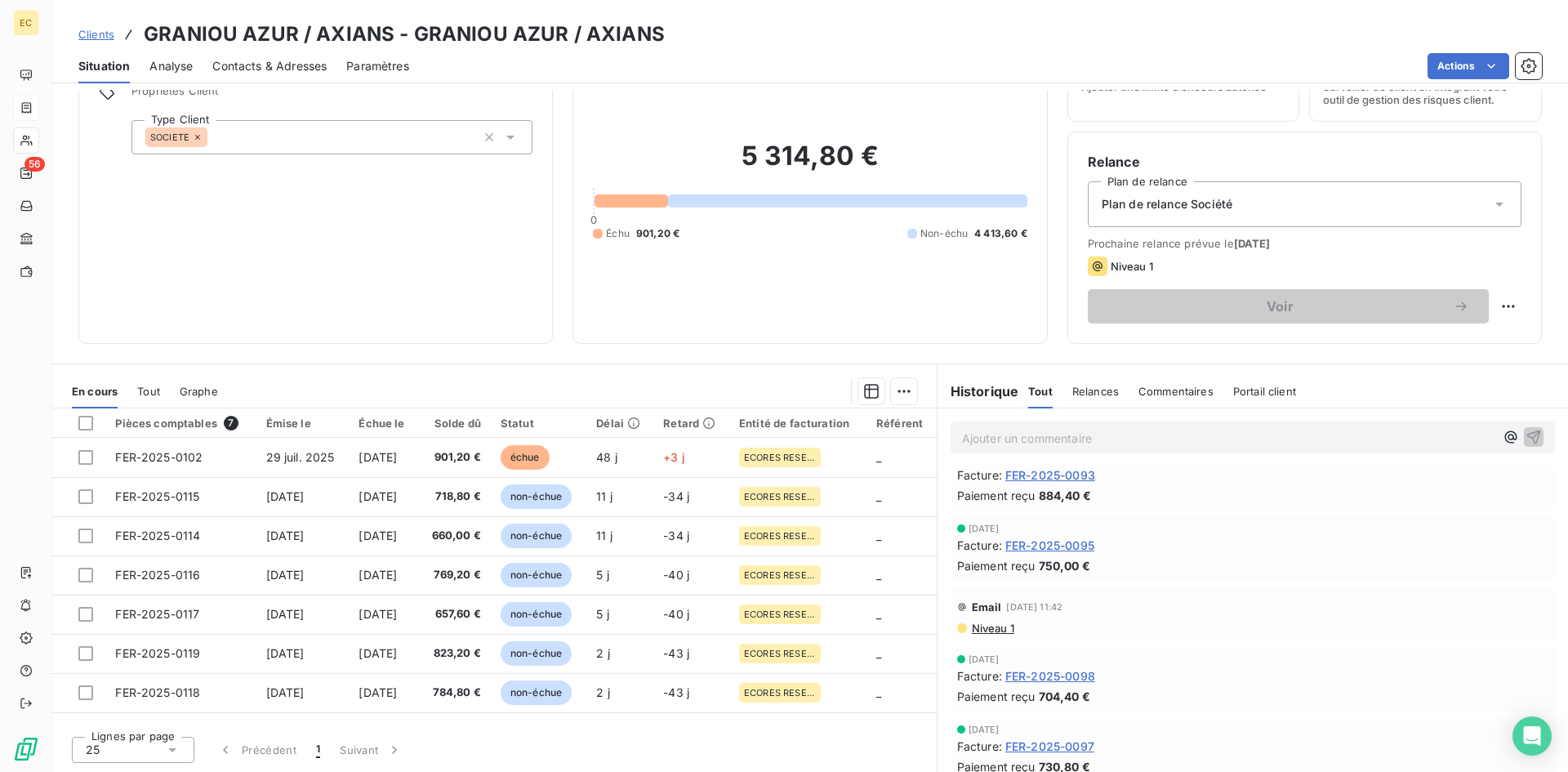
click at [989, 631] on span "Niveau 1" at bounding box center [993, 628] width 44 height 13
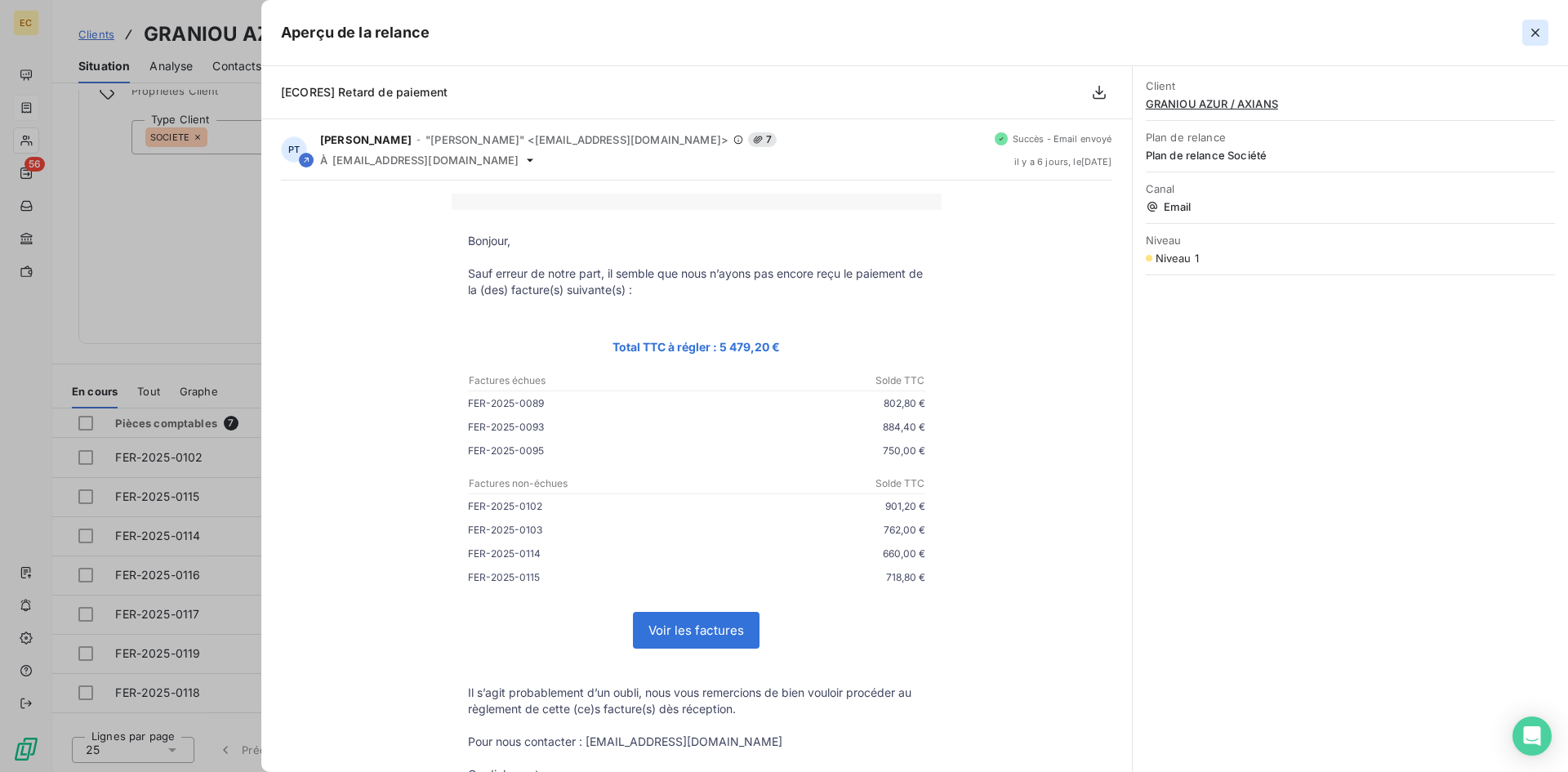
click at [1540, 25] on icon "button" at bounding box center [1536, 33] width 16 height 16
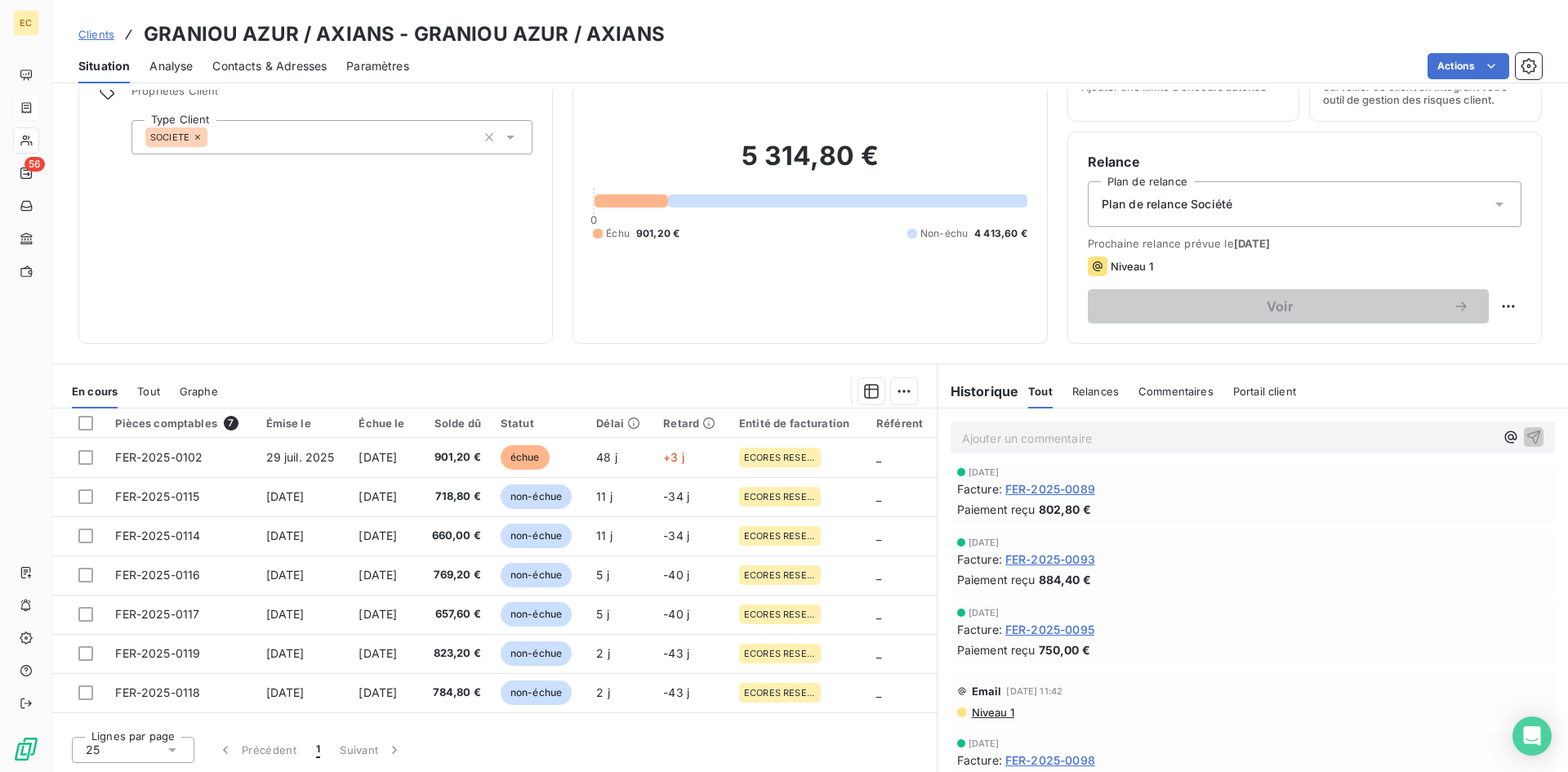
scroll to position [0, 0]
